Goal: Task Accomplishment & Management: Manage account settings

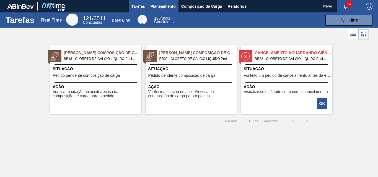
click at [162, 5] on span "Planejamento" at bounding box center [162, 6] width 25 height 7
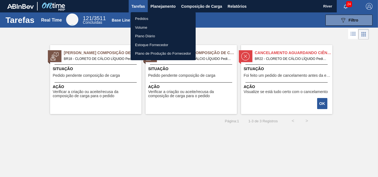
click at [141, 17] on li "Pedidos" at bounding box center [162, 18] width 65 height 9
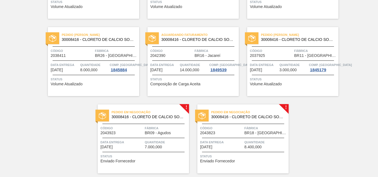
scroll to position [194, 0]
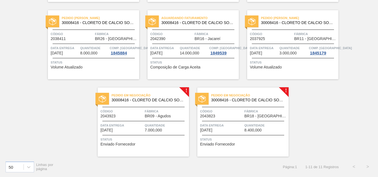
click at [153, 23] on img at bounding box center [151, 21] width 7 height 7
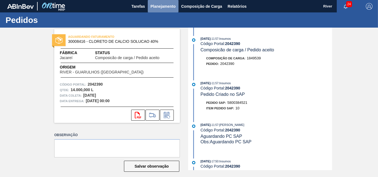
click at [164, 5] on span "Planejamento" at bounding box center [162, 6] width 25 height 7
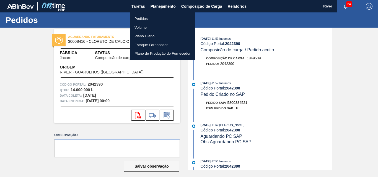
click at [144, 19] on li "Pedidos" at bounding box center [162, 18] width 65 height 9
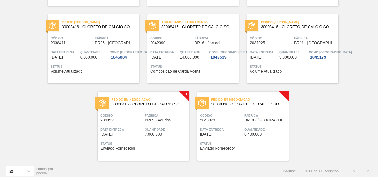
scroll to position [194, 0]
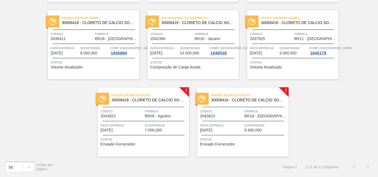
click at [105, 100] on img at bounding box center [102, 98] width 7 height 7
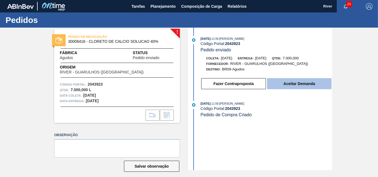
click at [273, 83] on button "Aceitar Demanda" at bounding box center [299, 83] width 64 height 11
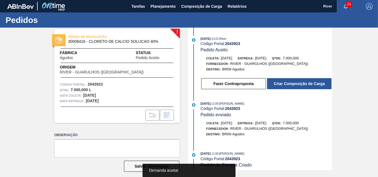
click at [273, 83] on button "Criar Composição de Carga" at bounding box center [299, 83] width 64 height 11
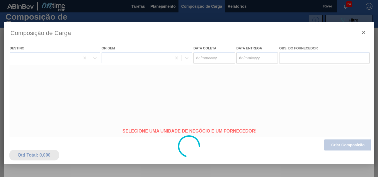
type coleta "[DATE]"
type entrega "[DATE]"
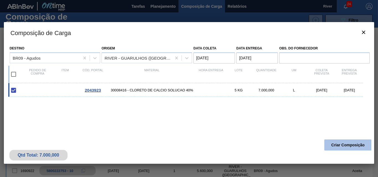
click at [338, 143] on button "Criar Composição" at bounding box center [347, 145] width 47 height 11
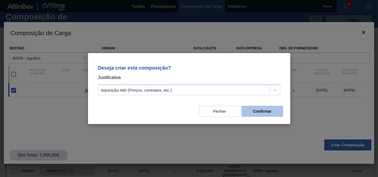
click at [248, 109] on button "Confirmar" at bounding box center [261, 111] width 41 height 11
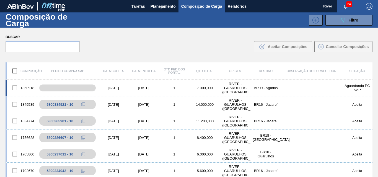
click at [111, 86] on div "[DATE]" at bounding box center [113, 88] width 30 height 4
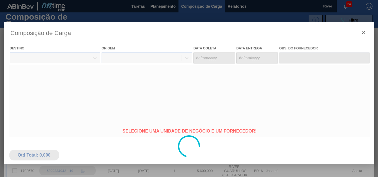
type coleta "[DATE]"
type entrega "[DATE]"
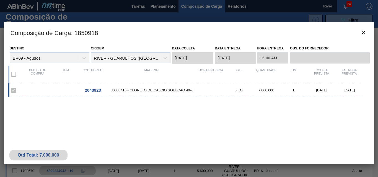
click at [93, 90] on span "2043923" at bounding box center [93, 90] width 16 height 5
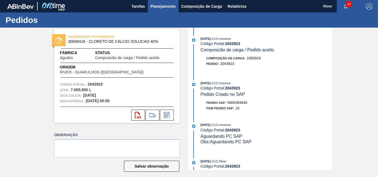
click at [168, 7] on span "Planejamento" at bounding box center [162, 6] width 25 height 7
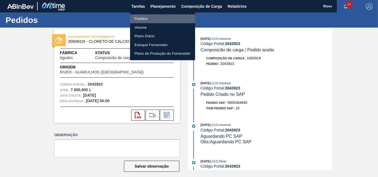
click at [138, 18] on li "Pedidos" at bounding box center [162, 18] width 65 height 9
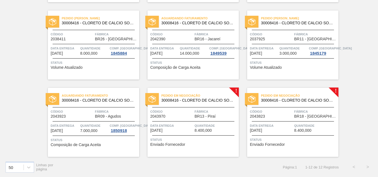
scroll to position [194, 0]
click at [150, 97] on img at bounding box center [151, 98] width 7 height 7
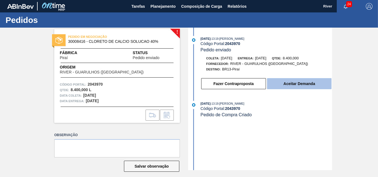
click at [288, 86] on button "Aceitar Demanda" at bounding box center [299, 83] width 64 height 11
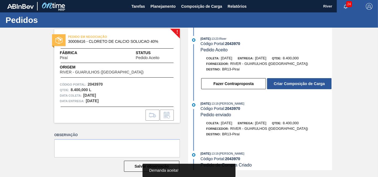
click at [288, 86] on button "Criar Composição de Carga" at bounding box center [299, 83] width 64 height 11
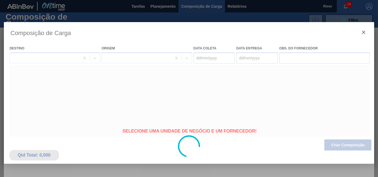
type coleta "[DATE]"
type entrega "[DATE]"
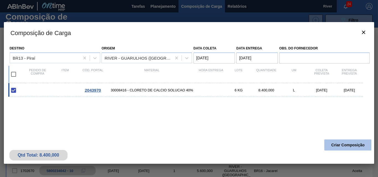
click at [336, 147] on button "Criar Composição" at bounding box center [347, 145] width 47 height 11
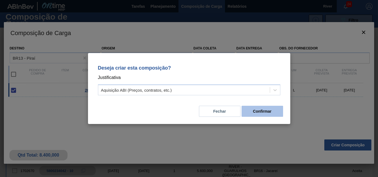
click at [249, 109] on button "Confirmar" at bounding box center [261, 111] width 41 height 11
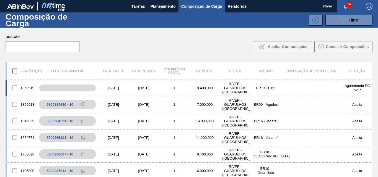
click at [111, 86] on div "[DATE]" at bounding box center [113, 88] width 30 height 4
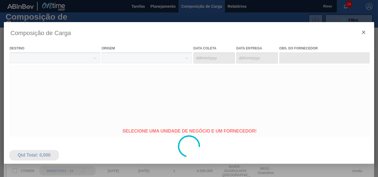
type coleta "[DATE]"
type entrega "[DATE]"
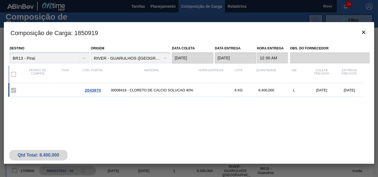
click at [91, 89] on span "2043970" at bounding box center [93, 90] width 16 height 5
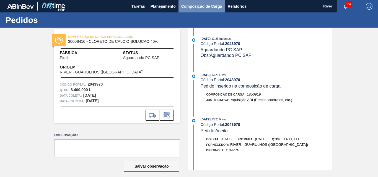
click at [190, 7] on span "Composição de Carga" at bounding box center [201, 6] width 41 height 7
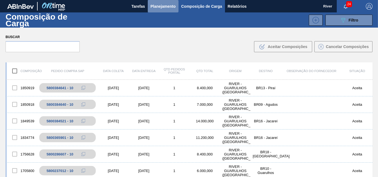
click at [154, 6] on span "Planejamento" at bounding box center [162, 6] width 25 height 7
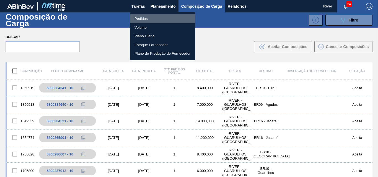
click at [145, 18] on li "Pedidos" at bounding box center [162, 18] width 65 height 9
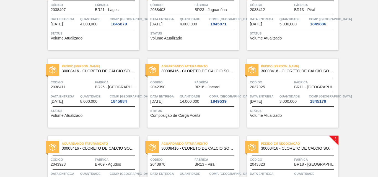
scroll to position [194, 0]
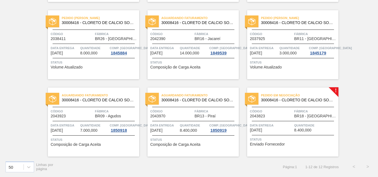
click at [249, 103] on div at bounding box center [252, 99] width 14 height 12
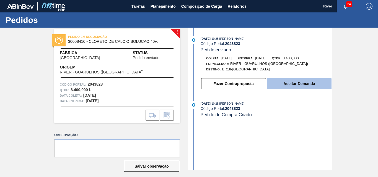
click at [292, 85] on button "Aceitar Demanda" at bounding box center [299, 83] width 64 height 11
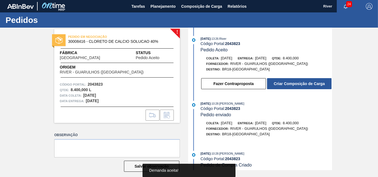
click at [292, 85] on button "Criar Composição de Carga" at bounding box center [299, 83] width 64 height 11
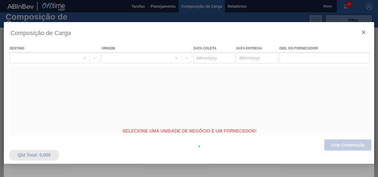
type coleta "[DATE]"
type entrega "[DATE]"
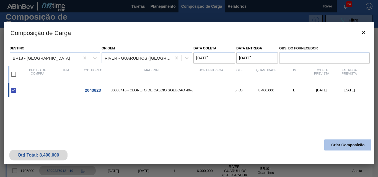
click at [342, 145] on button "Criar Composição" at bounding box center [347, 145] width 47 height 11
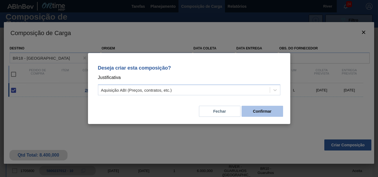
click at [248, 109] on button "Confirmar" at bounding box center [261, 111] width 41 height 11
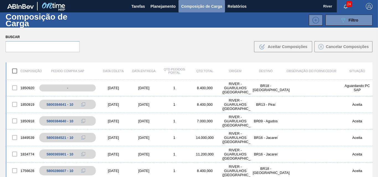
click at [201, 6] on span "Composição de Carga" at bounding box center [201, 6] width 41 height 7
click at [200, 6] on span "Composição de Carga" at bounding box center [201, 6] width 41 height 7
click at [114, 88] on div "[DATE]" at bounding box center [113, 88] width 30 height 4
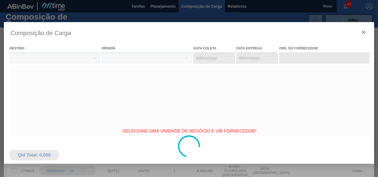
type coleta "[DATE]"
type entrega "[DATE]"
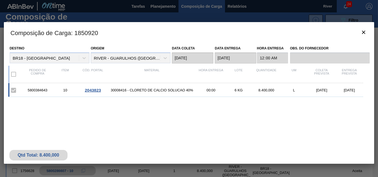
click at [151, 120] on div "5800384643 10 2043823 30008416 - CLORETO DE CALCIO SOLUCAO 40% 00:00 6 KG 8.400…" at bounding box center [187, 116] width 359 height 67
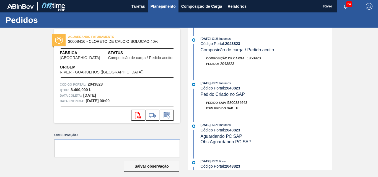
click at [161, 7] on span "Planejamento" at bounding box center [162, 6] width 25 height 7
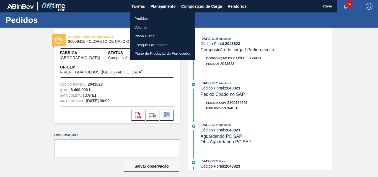
click at [144, 19] on li "Pedidos" at bounding box center [162, 18] width 65 height 9
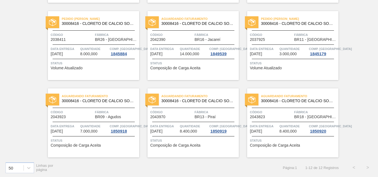
scroll to position [194, 0]
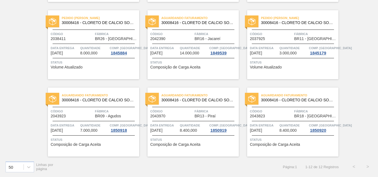
click at [310, 68] on div "Status Volume Atualizado" at bounding box center [293, 64] width 87 height 9
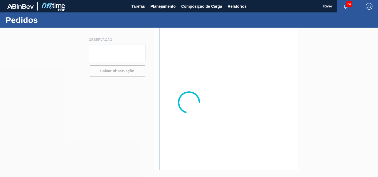
click at [310, 68] on div at bounding box center [189, 103] width 378 height 150
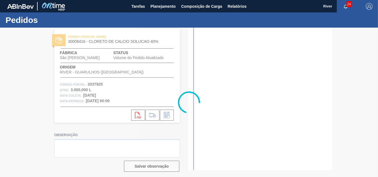
click at [310, 68] on div at bounding box center [189, 103] width 378 height 150
